Goal: Information Seeking & Learning: Learn about a topic

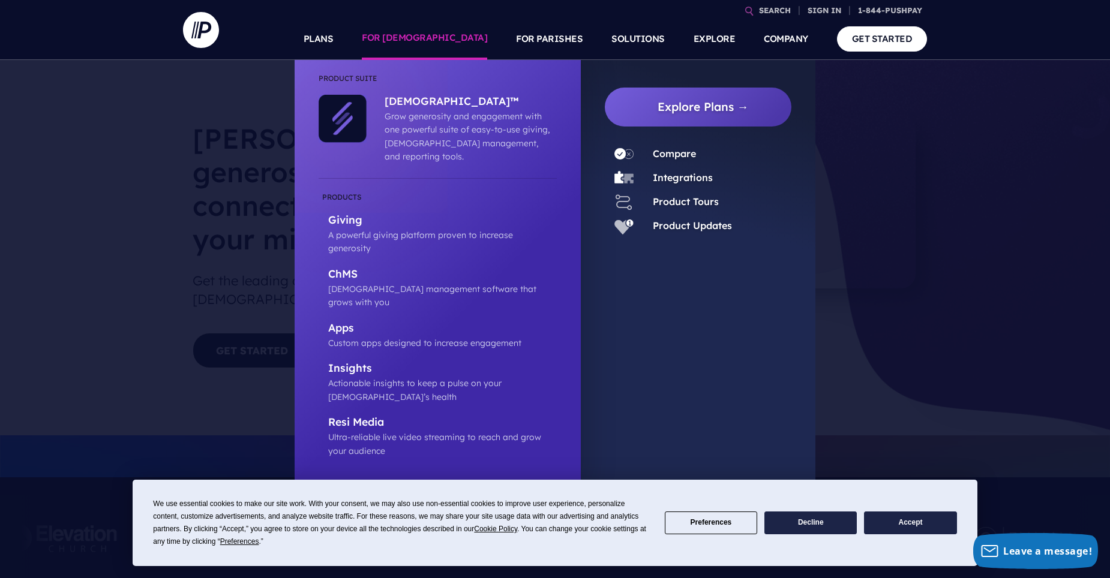
click at [479, 35] on link "FOR [DEMOGRAPHIC_DATA]" at bounding box center [424, 39] width 125 height 42
click at [353, 214] on p "Giving" at bounding box center [442, 221] width 229 height 15
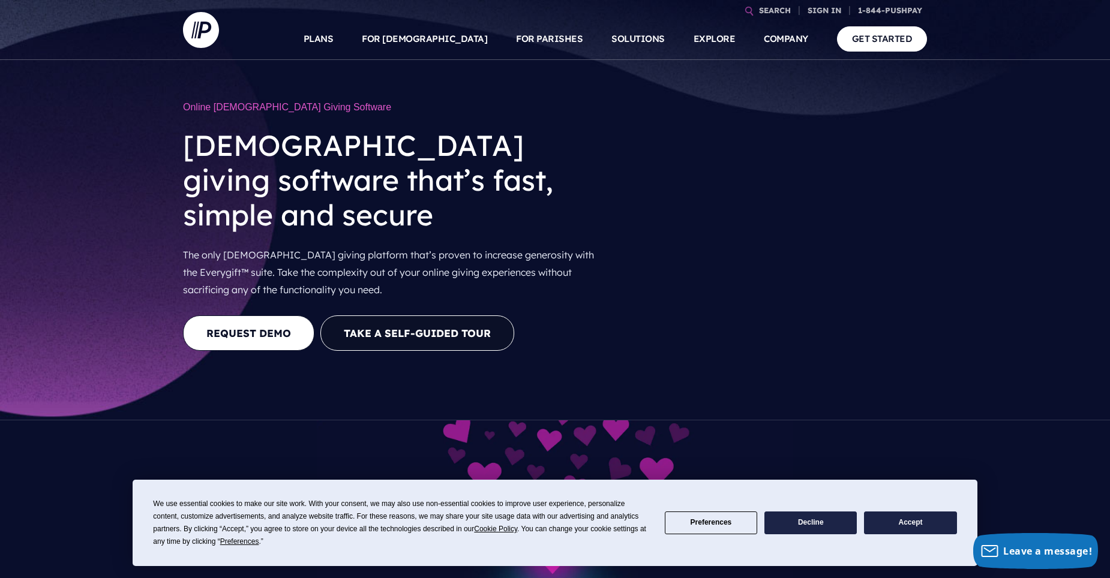
click at [812, 523] on button "Decline" at bounding box center [811, 523] width 92 height 23
